Goal: Task Accomplishment & Management: Manage account settings

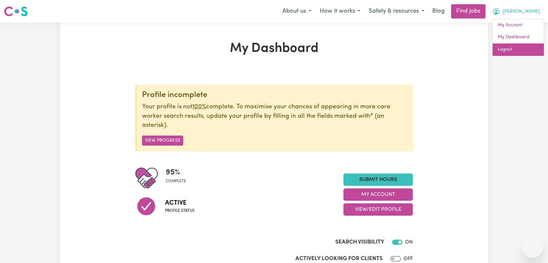
drag, startPoint x: 0, startPoint y: 0, endPoint x: 518, endPoint y: 52, distance: 520.1
click at [518, 52] on link "Logout" at bounding box center [518, 49] width 51 height 12
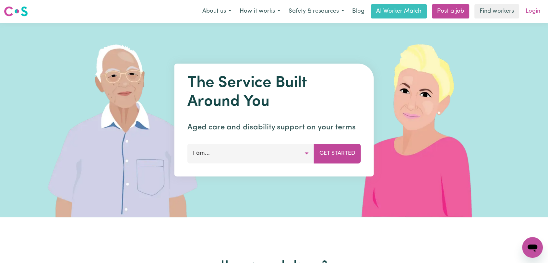
click at [532, 11] on link "Login" at bounding box center [533, 11] width 22 height 14
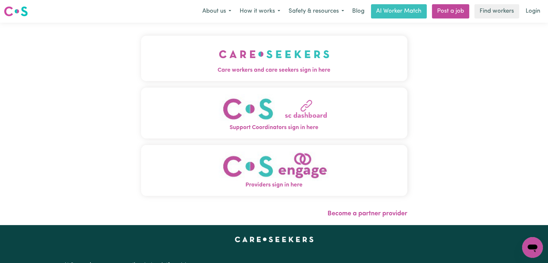
click at [224, 56] on img "Care workers and care seekers sign in here" at bounding box center [274, 54] width 111 height 24
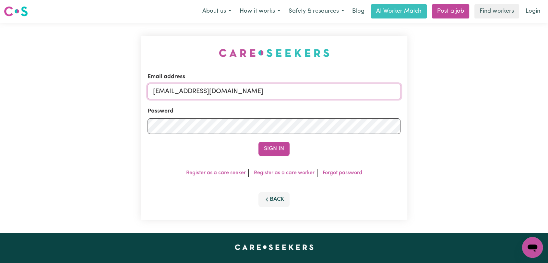
click at [272, 91] on input "[EMAIL_ADDRESS][DOMAIN_NAME]" at bounding box center [274, 92] width 253 height 16
drag, startPoint x: 197, startPoint y: 93, endPoint x: 276, endPoint y: 102, distance: 79.9
click at [276, 102] on form "Email address Superuser~[EMAIL_ADDRESS][DOMAIN_NAME] Password Sign In" at bounding box center [274, 114] width 253 height 83
click at [280, 93] on input "Superuser~[EMAIL_ADDRESS][DOMAIN_NAME]" at bounding box center [274, 92] width 253 height 16
drag, startPoint x: 186, startPoint y: 92, endPoint x: 314, endPoint y: 104, distance: 128.7
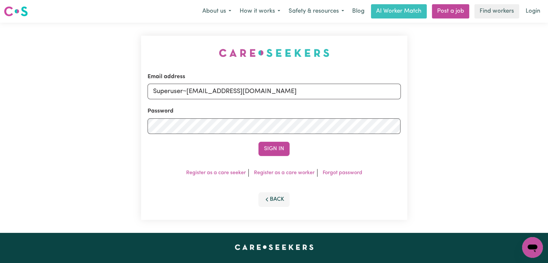
click at [314, 104] on form "Email address Superuser~[EMAIL_ADDRESS][DOMAIN_NAME] Password Sign In" at bounding box center [274, 114] width 253 height 83
type input "Superuser~[EMAIL_ADDRESS][DOMAIN_NAME]"
click at [262, 147] on button "Sign In" at bounding box center [274, 149] width 31 height 14
